Goal: Communication & Community: Answer question/provide support

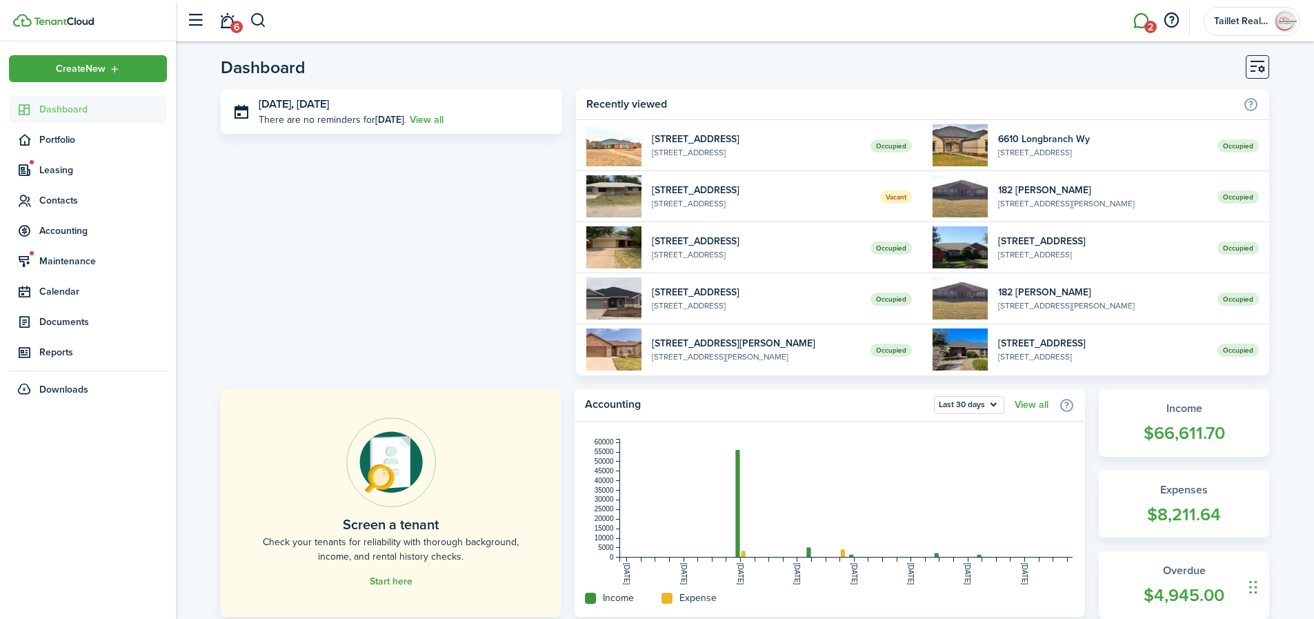
click at [1144, 20] on link "2" at bounding box center [1141, 20] width 26 height 35
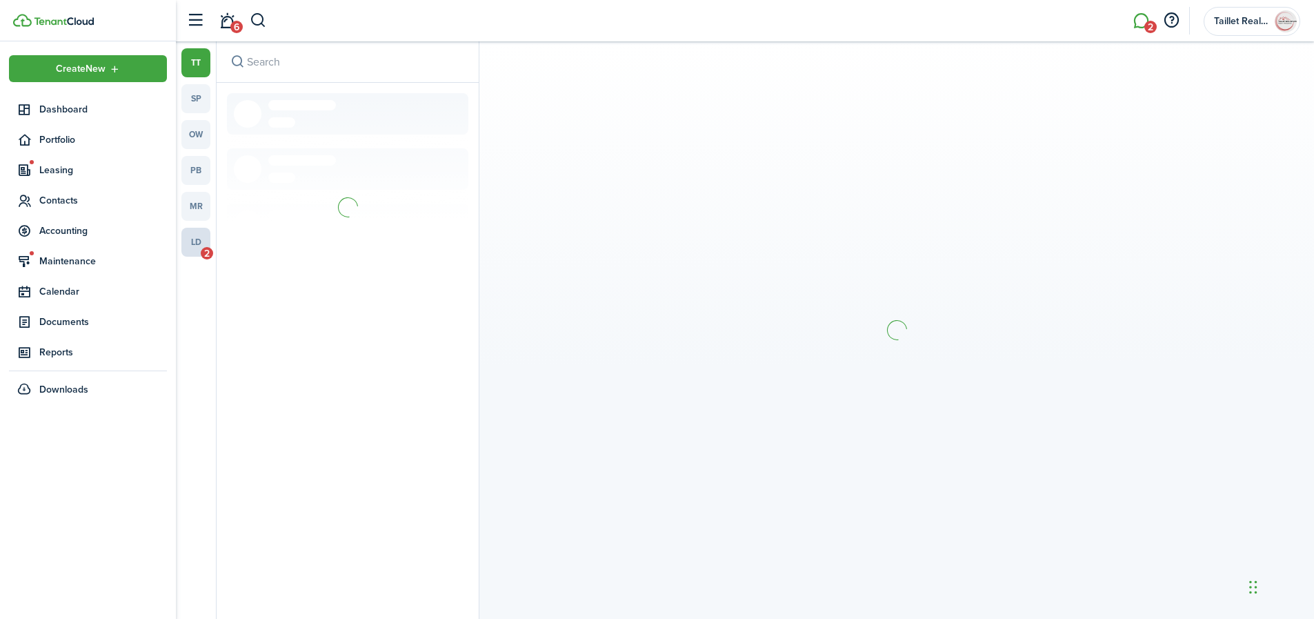
click at [206, 244] on link "ld 2" at bounding box center [195, 242] width 29 height 29
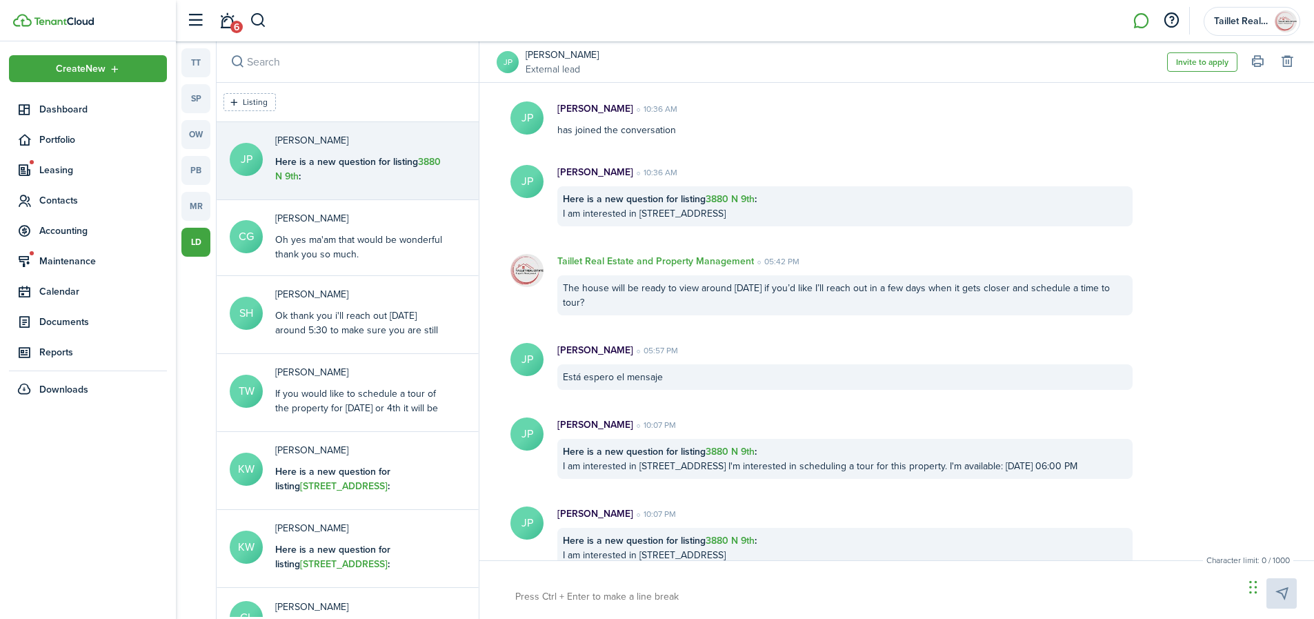
scroll to position [208, 0]
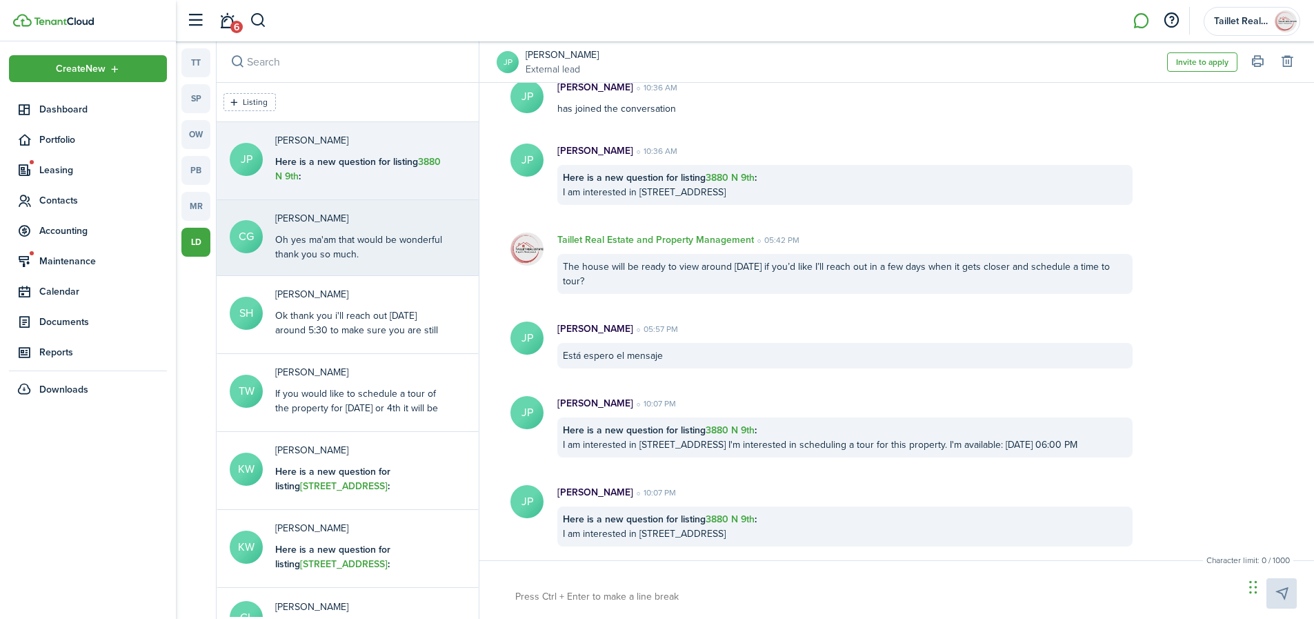
click at [393, 263] on messenger-lead-thread-item "CG [PERSON_NAME] Oh yes ma'am that would be wonderful thank you so much." at bounding box center [348, 238] width 262 height 76
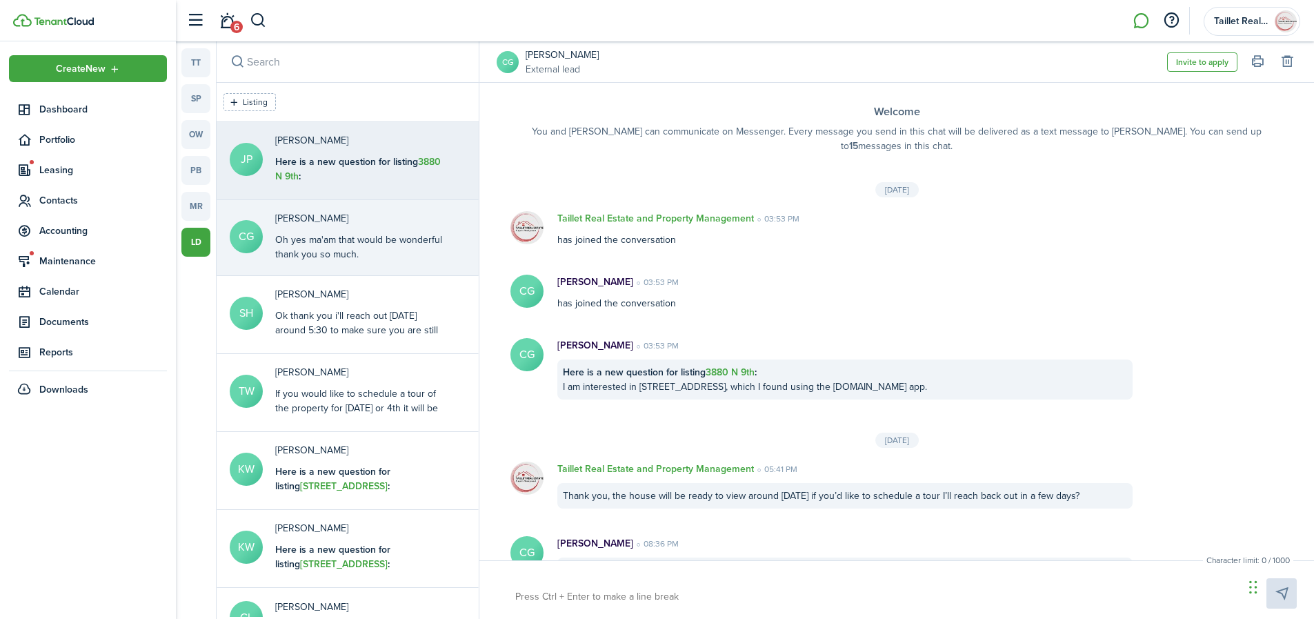
click at [366, 171] on div "Here is a new question for listing [STREET_ADDRESS] : I am interested in [STREE…" at bounding box center [361, 176] width 172 height 43
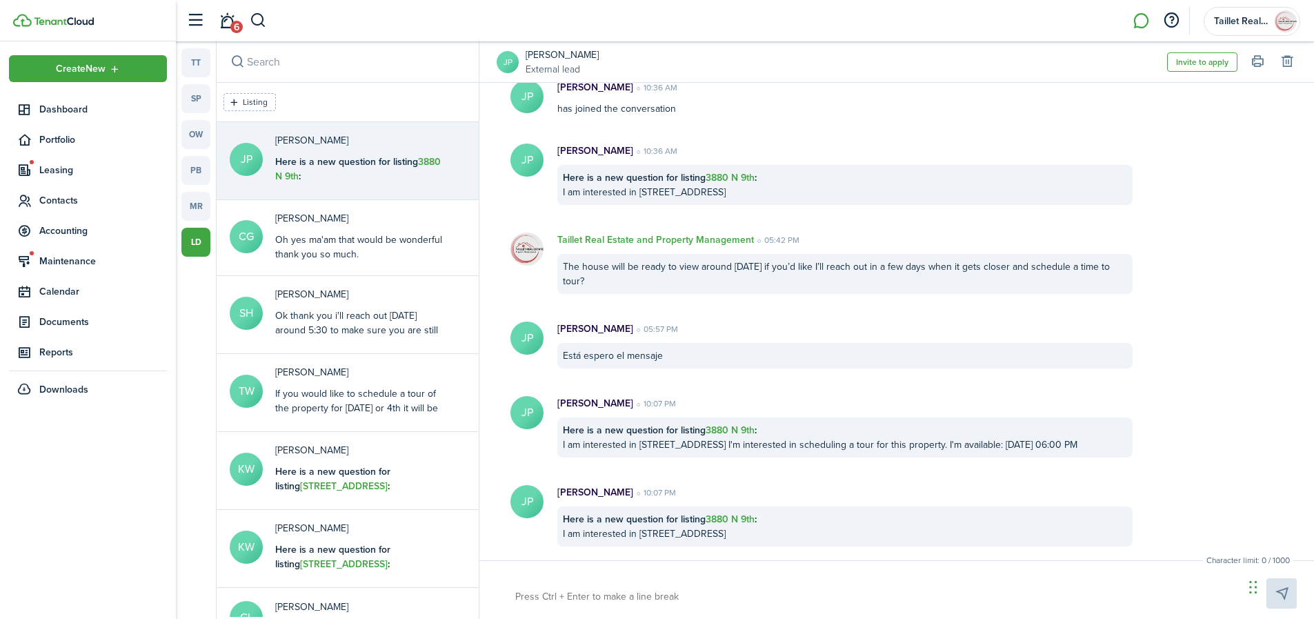
scroll to position [208, 0]
click at [633, 584] on div at bounding box center [897, 593] width 800 height 30
click at [632, 591] on textarea at bounding box center [875, 596] width 729 height 23
click at [226, 17] on link "6" at bounding box center [227, 20] width 26 height 35
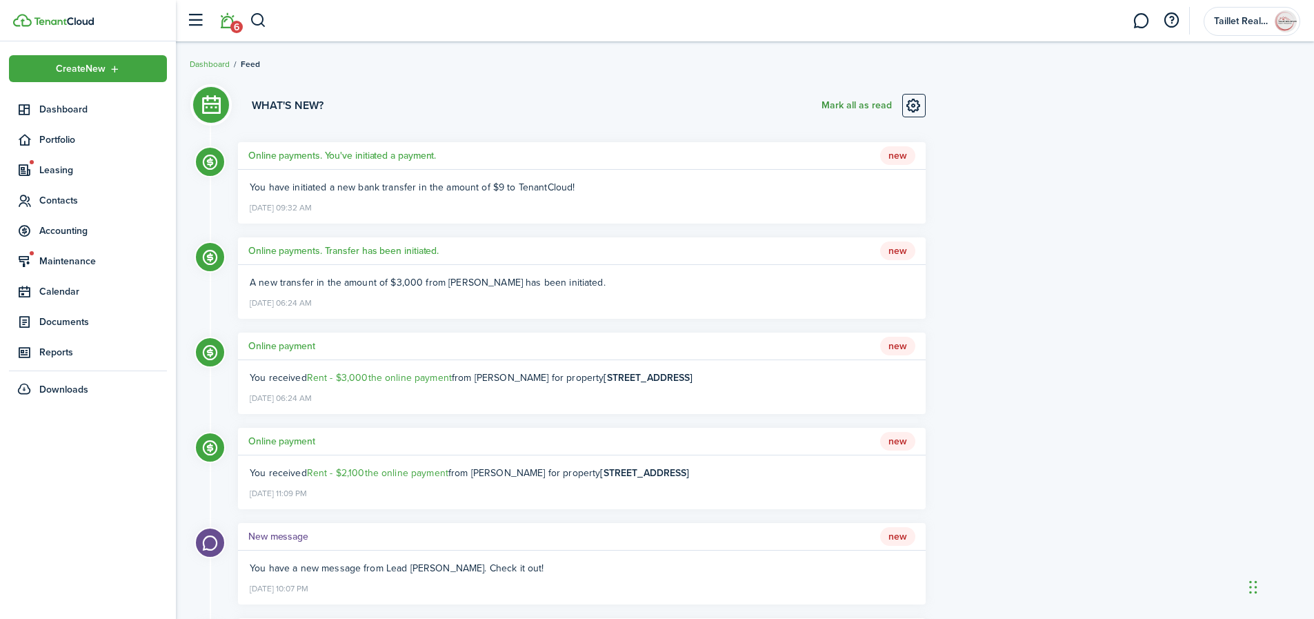
click at [850, 110] on button "Mark all as read" at bounding box center [857, 105] width 70 height 23
click at [88, 109] on span "Dashboard" at bounding box center [103, 109] width 128 height 14
